Goal: Find specific page/section: Find specific page/section

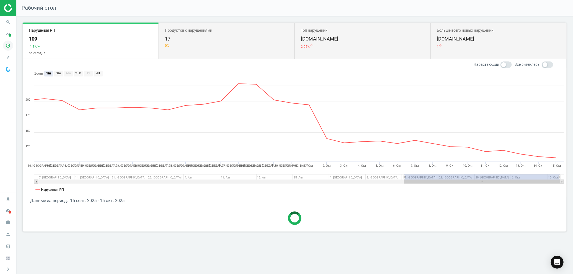
click at [9, 43] on icon "pie_chart_outlined" at bounding box center [8, 46] width 10 height 10
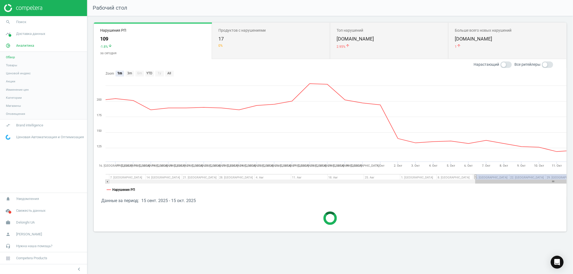
click at [16, 64] on span "Товары" at bounding box center [11, 65] width 11 height 4
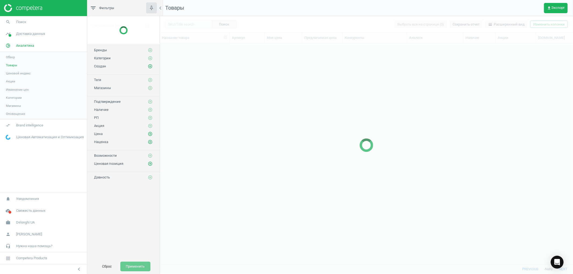
scroll to position [211, 408]
click at [181, 23] on div at bounding box center [366, 145] width 413 height 258
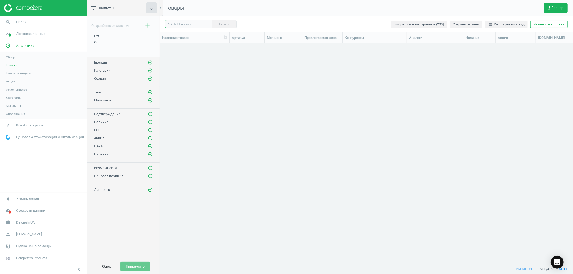
click at [184, 23] on input "text" at bounding box center [188, 24] width 47 height 8
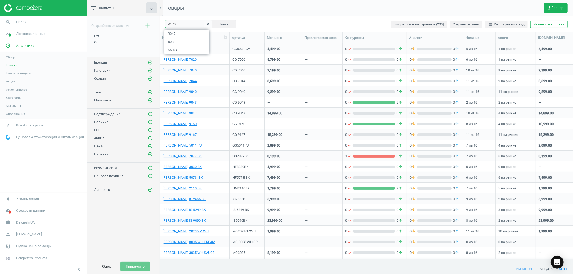
type input "4170"
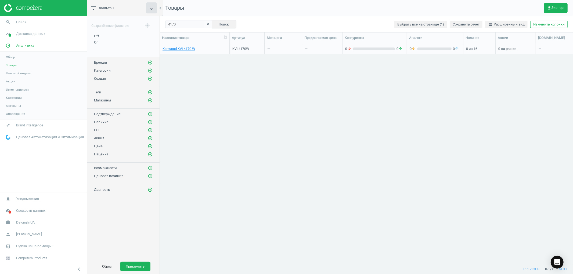
click at [188, 79] on div "Kenwood KVL4170 W KVL4170W — — 0 arrow_downward 0 arrow_upward 0 arrow_downward…" at bounding box center [366, 151] width 413 height 216
click at [181, 22] on input "4170" at bounding box center [188, 24] width 47 height 8
click at [184, 22] on input "4170" at bounding box center [188, 24] width 47 height 8
click at [238, 125] on div "Kenwood KVL4170 W KVL4170W — — 0 arrow_downward 0 arrow_upward 0 arrow_downward…" at bounding box center [366, 151] width 413 height 216
drag, startPoint x: 206, startPoint y: 73, endPoint x: 197, endPoint y: 50, distance: 23.9
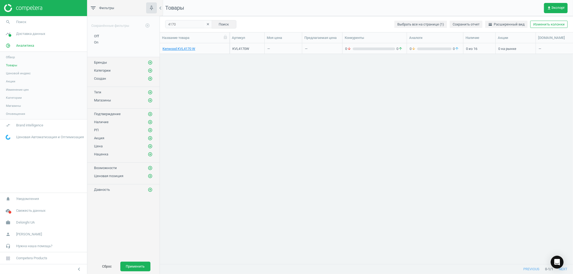
click at [206, 72] on div "Kenwood KVL4170 W KVL4170W — — 0 arrow_downward 0 arrow_upward 0 arrow_downward…" at bounding box center [366, 151] width 413 height 216
click at [186, 26] on input "4170" at bounding box center [188, 24] width 47 height 8
drag, startPoint x: 279, startPoint y: 194, endPoint x: 274, endPoint y: 189, distance: 7.0
click at [276, 190] on div "Kenwood KVL4170 W KVL4170W — — 0 arrow_downward 0 arrow_upward 0 arrow_downward…" at bounding box center [366, 151] width 413 height 216
